Goal: Information Seeking & Learning: Learn about a topic

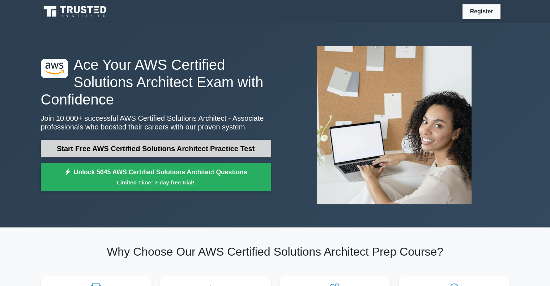
click at [135, 147] on link "Start Free AWS Certified Solutions Architect Practice Test" at bounding box center [156, 148] width 230 height 17
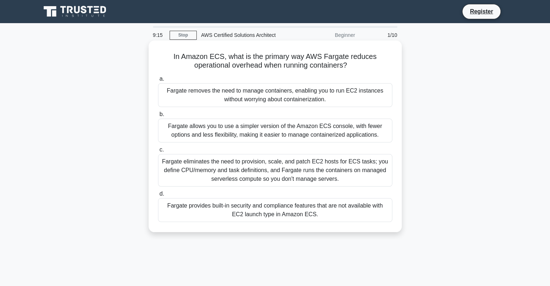
click at [264, 176] on div "Fargate eliminates the need to provision, scale, and patch EC2 hosts for ECS ta…" at bounding box center [275, 170] width 234 height 33
click at [158, 152] on input "c. Fargate eliminates the need to provision, scale, and patch EC2 hosts for ECS…" at bounding box center [158, 150] width 0 height 5
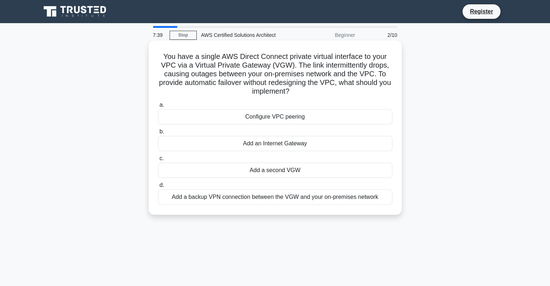
click at [264, 172] on div "Add a second VGW" at bounding box center [275, 170] width 234 height 15
click at [158, 161] on input "c. Add a second VGW" at bounding box center [158, 158] width 0 height 5
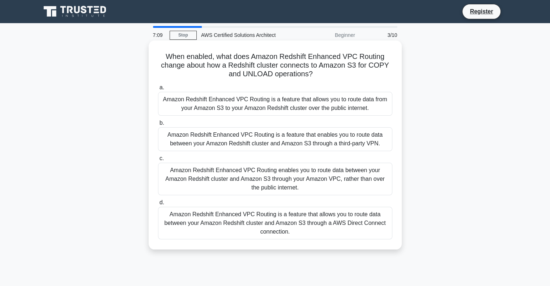
click at [265, 224] on div "Amazon Redshift Enhanced VPC Routing is a feature that allows you to route data…" at bounding box center [275, 223] width 234 height 33
click at [158, 205] on input "d. Amazon Redshift Enhanced VPC Routing is a feature that allows you to route d…" at bounding box center [158, 202] width 0 height 5
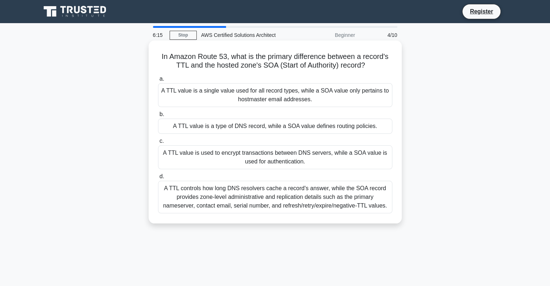
click at [229, 200] on div "A TTL controls how long DNS resolvers cache a record's answer, while the SOA re…" at bounding box center [275, 197] width 234 height 33
click at [158, 179] on input "d. A TTL controls how long DNS resolvers cache a record's answer, while the SOA…" at bounding box center [158, 176] width 0 height 5
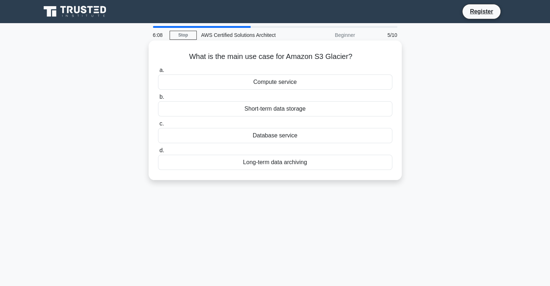
click at [272, 164] on div "Long-term data archiving" at bounding box center [275, 162] width 234 height 15
click at [158, 153] on input "d. Long-term data archiving" at bounding box center [158, 150] width 0 height 5
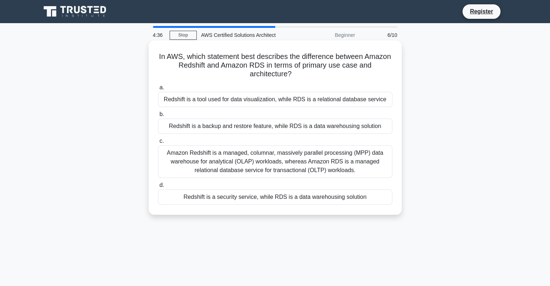
click at [259, 102] on div "Redshift is a tool used for data visualization, while RDS is a relational datab…" at bounding box center [275, 99] width 234 height 15
click at [158, 90] on input "a. Redshift is a tool used for data visualization, while RDS is a relational da…" at bounding box center [158, 87] width 0 height 5
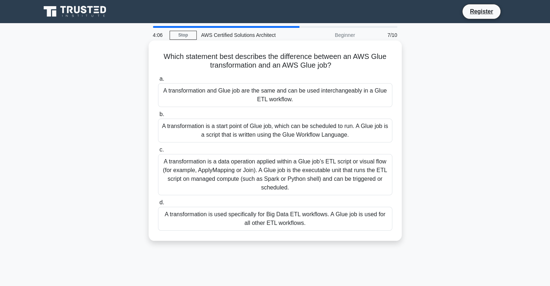
click at [259, 133] on div "A transformation is a start point of Glue job, which can be scheduled to run. A…" at bounding box center [275, 131] width 234 height 24
click at [158, 117] on input "b. A transformation is a start point of Glue job, which can be scheduled to run…" at bounding box center [158, 114] width 0 height 5
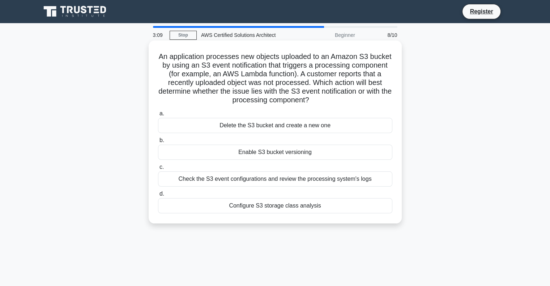
click at [268, 155] on div "Enable S3 bucket versioning" at bounding box center [275, 152] width 234 height 15
click at [158, 143] on input "b. Enable S3 bucket versioning" at bounding box center [158, 140] width 0 height 5
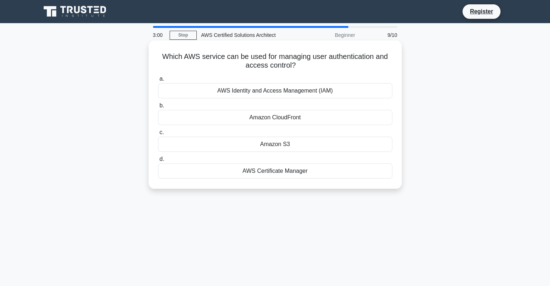
click at [282, 89] on div "AWS Identity and Access Management (IAM)" at bounding box center [275, 90] width 234 height 15
click at [158, 81] on input "a. AWS Identity and Access Management (IAM)" at bounding box center [158, 79] width 0 height 5
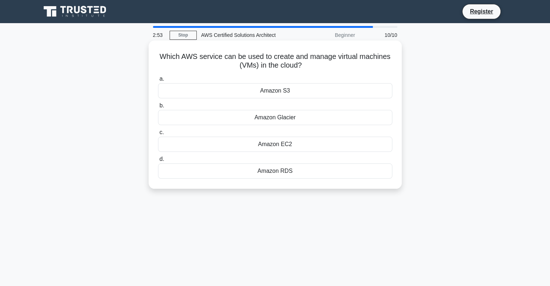
click at [281, 145] on div "Amazon EC2" at bounding box center [275, 144] width 234 height 15
click at [158, 135] on input "c. Amazon EC2" at bounding box center [158, 132] width 0 height 5
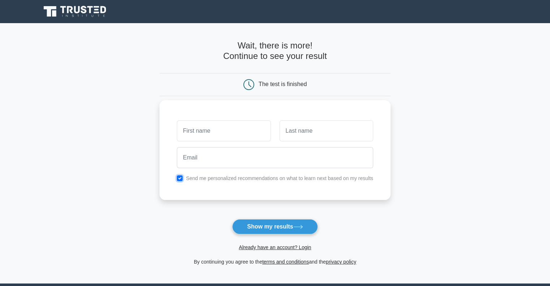
click at [182, 179] on input "checkbox" at bounding box center [180, 178] width 6 height 6
checkbox input "false"
click at [262, 225] on button "Show my results" at bounding box center [274, 226] width 85 height 15
type input "fgd"
click at [289, 127] on input "text" at bounding box center [327, 130] width 94 height 21
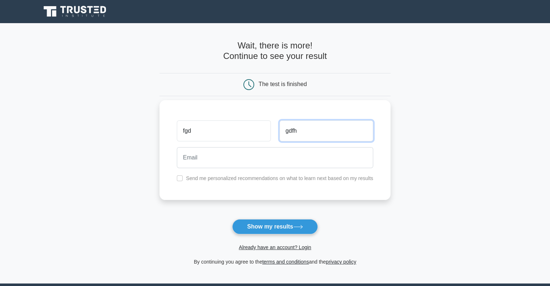
type input "gdfh"
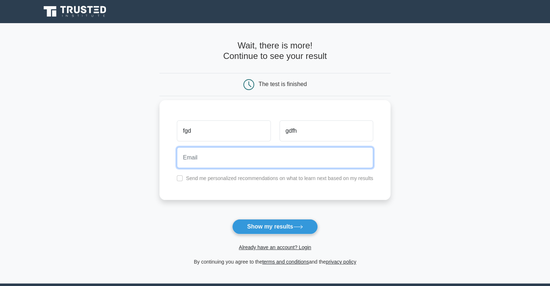
click at [234, 149] on input "email" at bounding box center [275, 157] width 196 height 21
type input "retr@ytyt.vv"
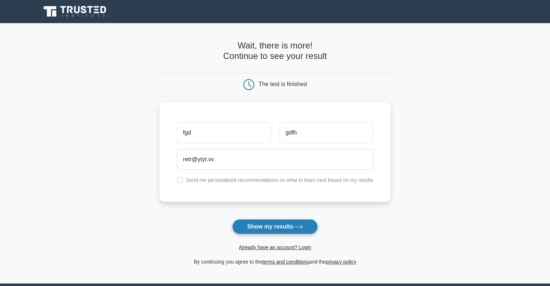
click at [272, 229] on button "Show my results" at bounding box center [274, 226] width 85 height 15
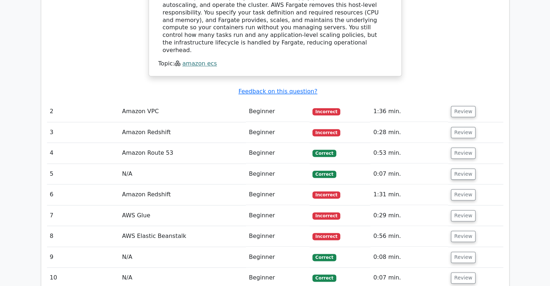
scroll to position [872, 0]
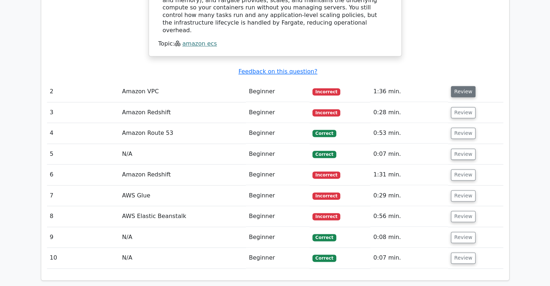
click at [463, 86] on button "Review" at bounding box center [463, 91] width 25 height 11
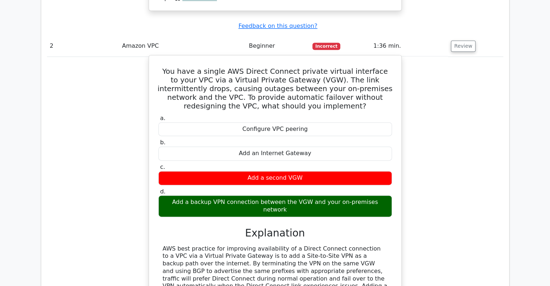
scroll to position [922, 0]
